Goal: Task Accomplishment & Management: Use online tool/utility

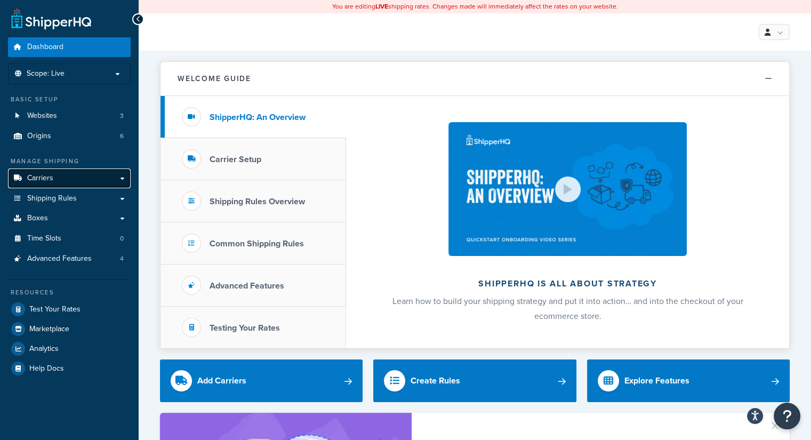
click at [69, 178] on link "Carriers" at bounding box center [69, 178] width 123 height 20
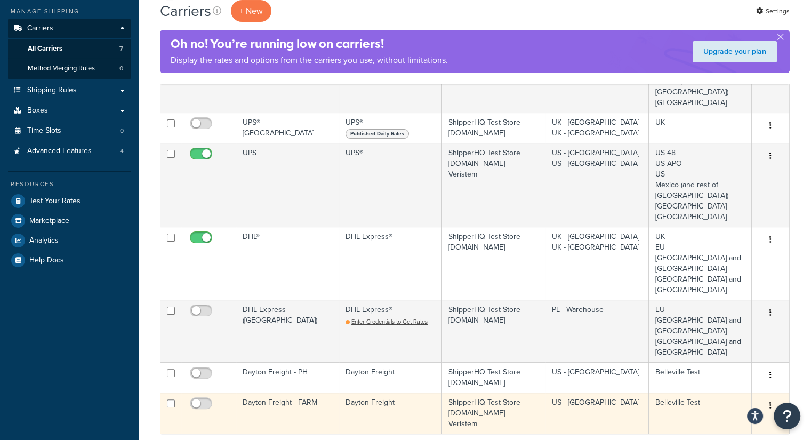
scroll to position [160, 0]
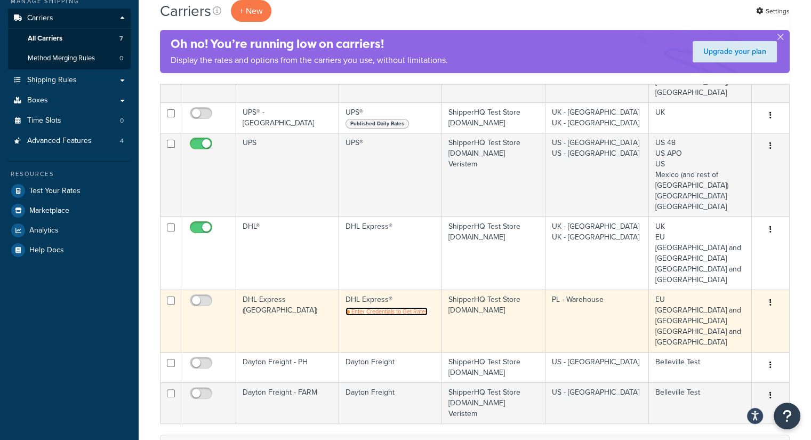
click at [380, 307] on span "Enter Credentials to Get Rates" at bounding box center [389, 311] width 76 height 9
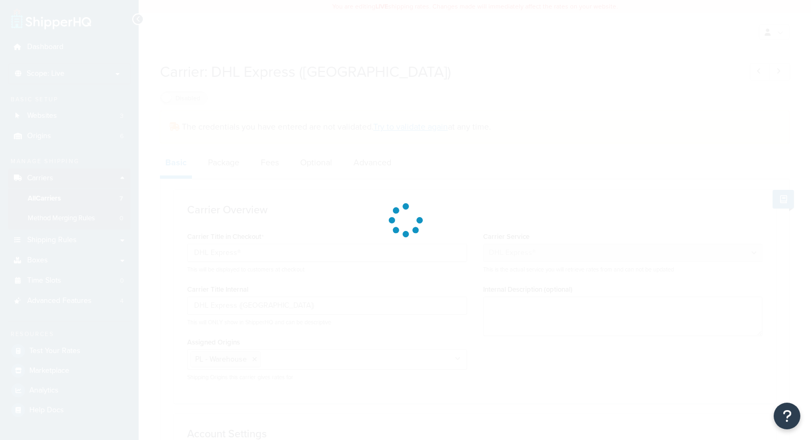
select select "dhl"
select select "kg"
select select "CM"
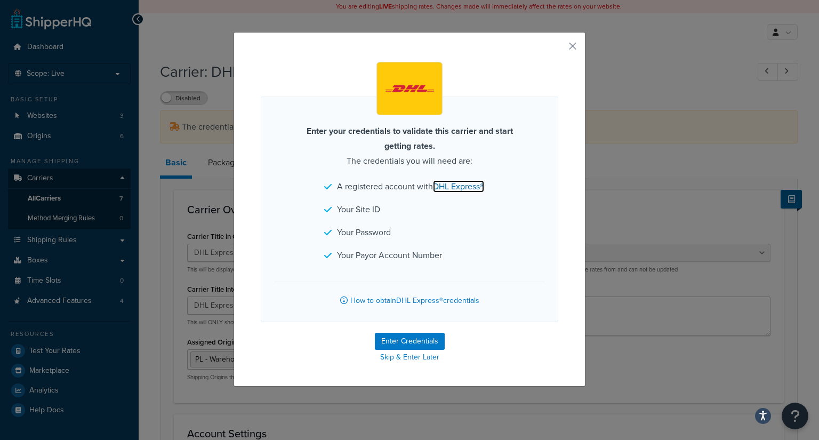
click at [462, 188] on link "DHL Express®" at bounding box center [458, 186] width 51 height 12
click at [558, 49] on button "button" at bounding box center [556, 50] width 3 height 3
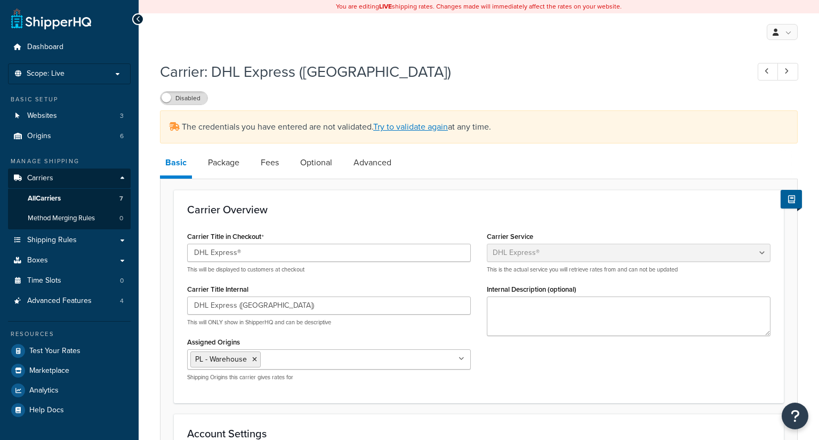
select select "dhl"
select select "kg"
select select "CM"
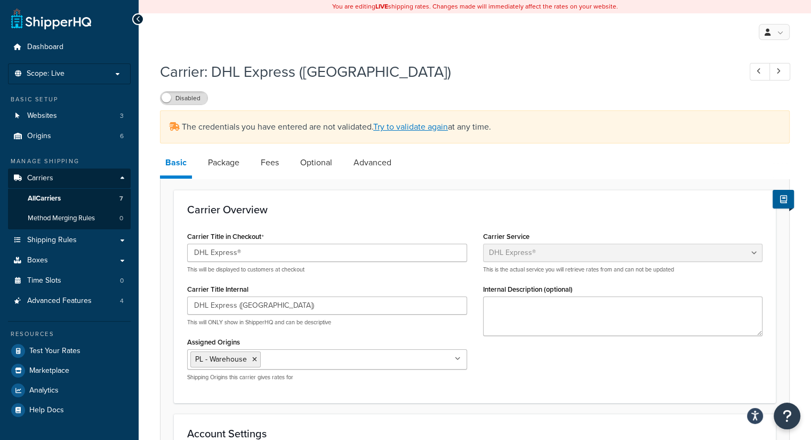
click at [425, 201] on div "Carrier Overview Carrier Title in Checkout DHL Express® This will be displayed …" at bounding box center [475, 296] width 602 height 213
click at [278, 70] on h1 "Carrier: DHL Express (Poland)" at bounding box center [445, 71] width 570 height 21
click at [277, 78] on h1 "Carrier: DHL Express (Poland)" at bounding box center [445, 71] width 570 height 21
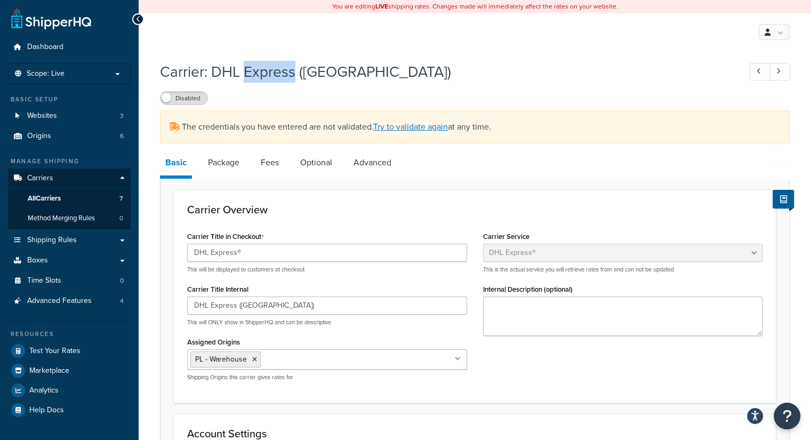
click at [264, 70] on h1 "Carrier: DHL Express (Poland)" at bounding box center [445, 71] width 570 height 21
click at [270, 74] on h1 "Carrier: DHL Express (Poland)" at bounding box center [445, 71] width 570 height 21
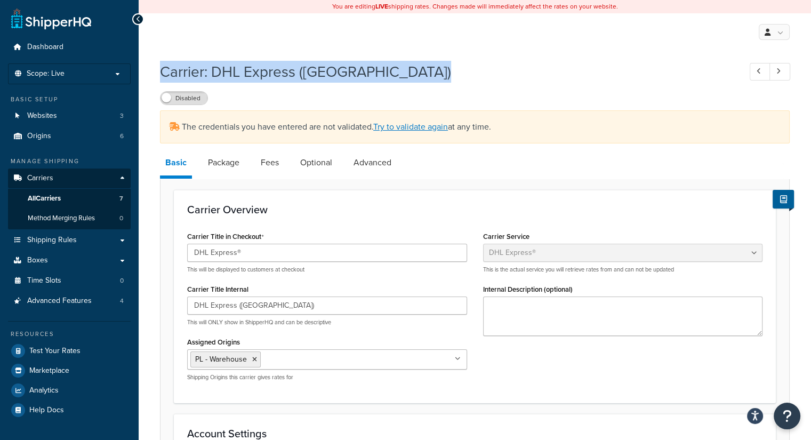
click at [270, 74] on h1 "Carrier: DHL Express (Poland)" at bounding box center [445, 71] width 570 height 21
